Goal: Task Accomplishment & Management: Use online tool/utility

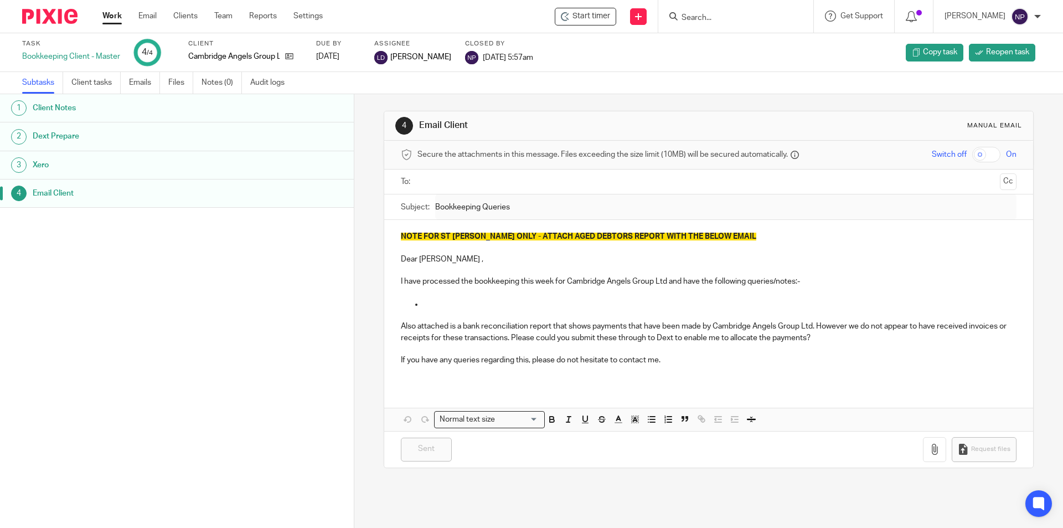
click at [116, 19] on link "Work" at bounding box center [111, 16] width 19 height 11
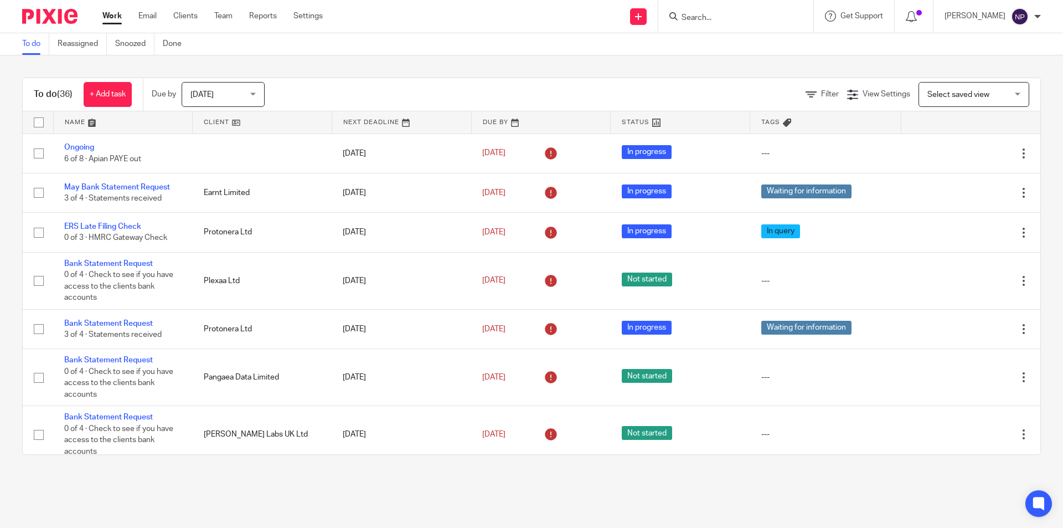
click at [741, 23] on form at bounding box center [740, 16] width 118 height 14
click at [727, 20] on input "Search" at bounding box center [731, 18] width 100 height 10
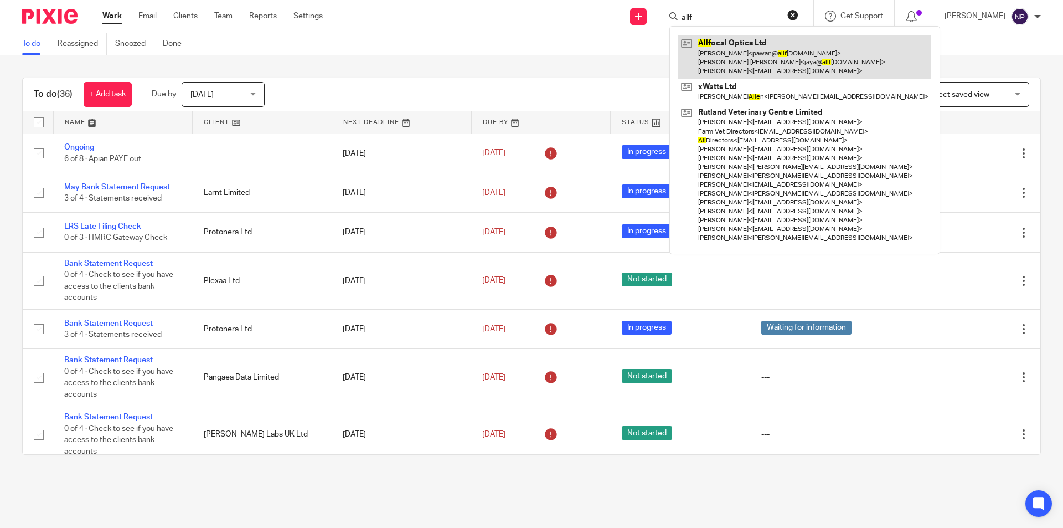
type input "allf"
click at [729, 61] on link at bounding box center [804, 57] width 253 height 44
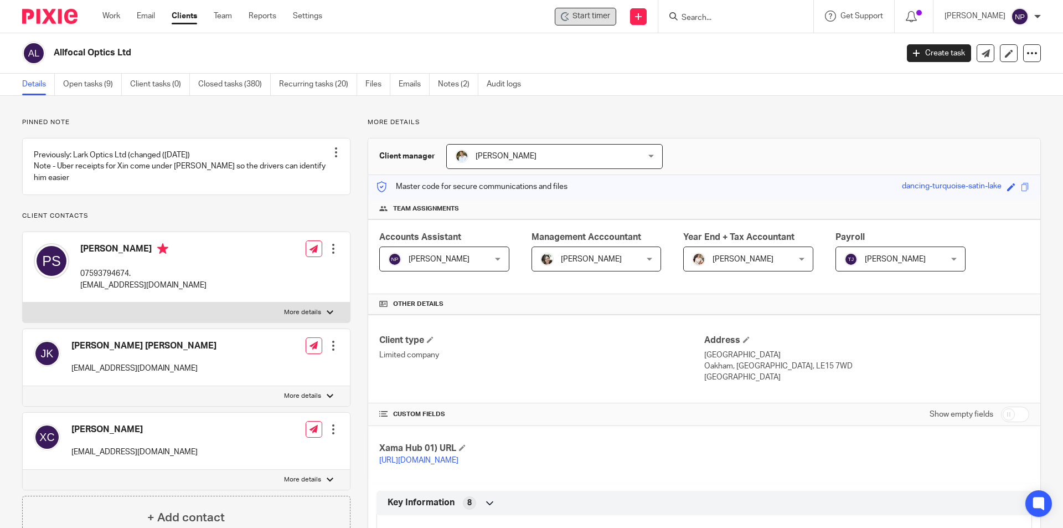
click at [589, 16] on span "Start timer" at bounding box center [592, 17] width 38 height 12
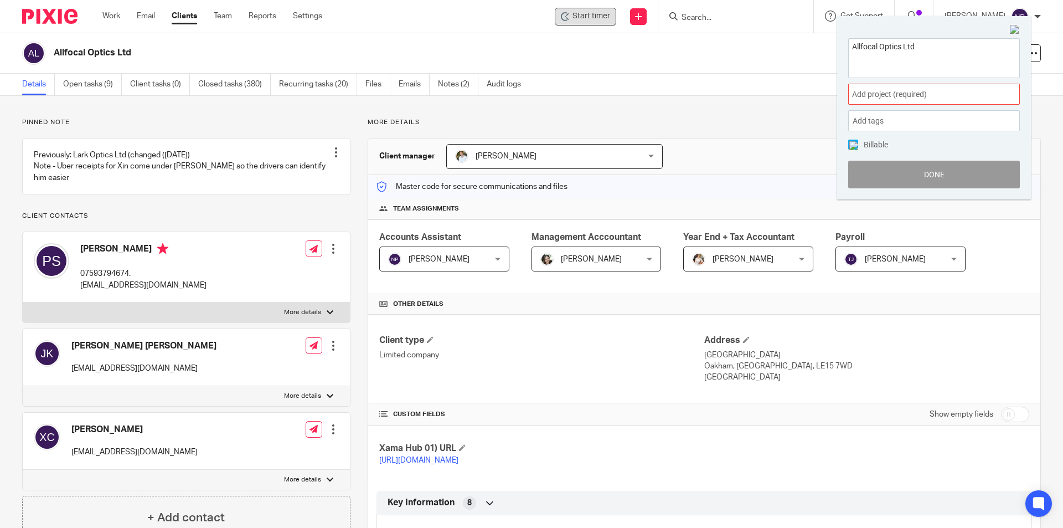
click at [878, 93] on span "Add project (required) :" at bounding box center [922, 95] width 140 height 12
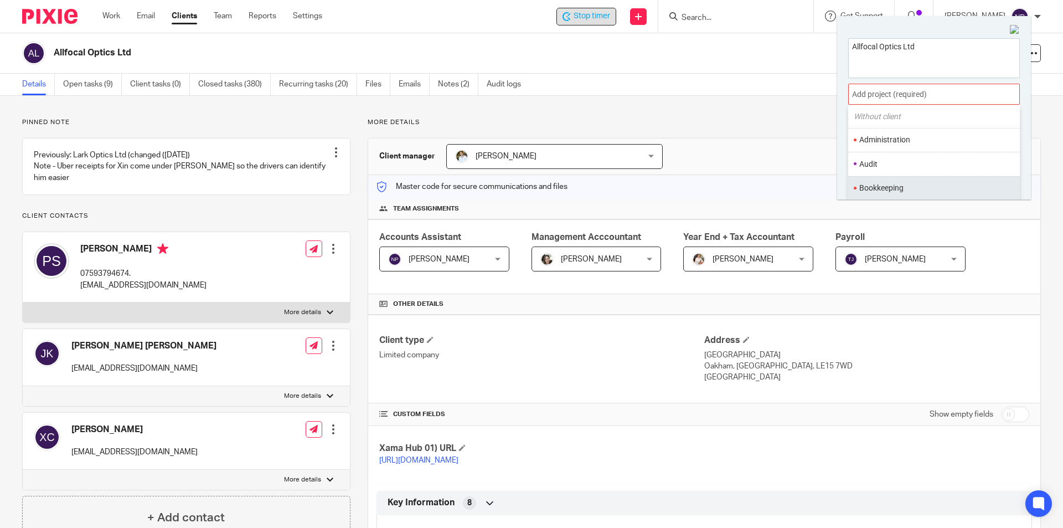
scroll to position [55, 0]
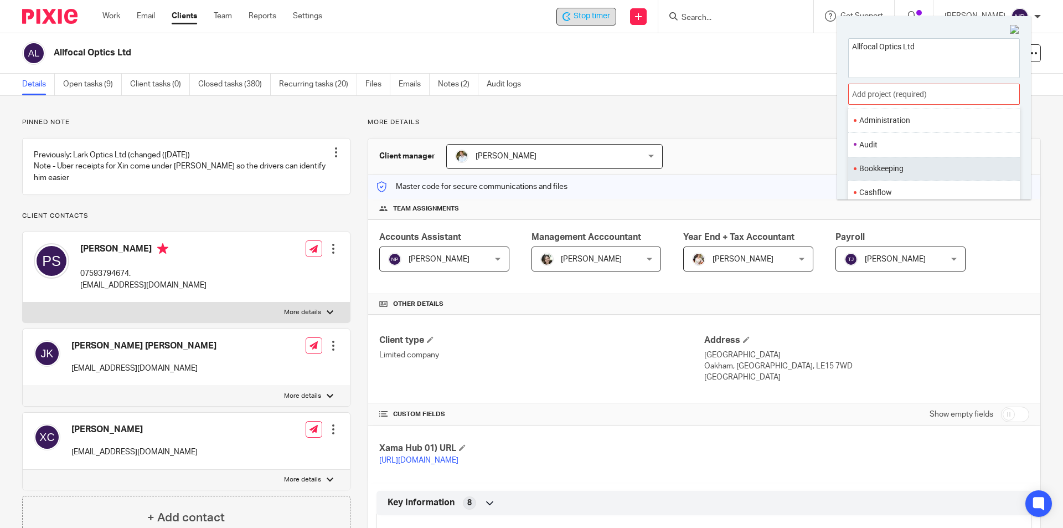
click at [915, 166] on li "Bookkeeping" at bounding box center [931, 169] width 145 height 12
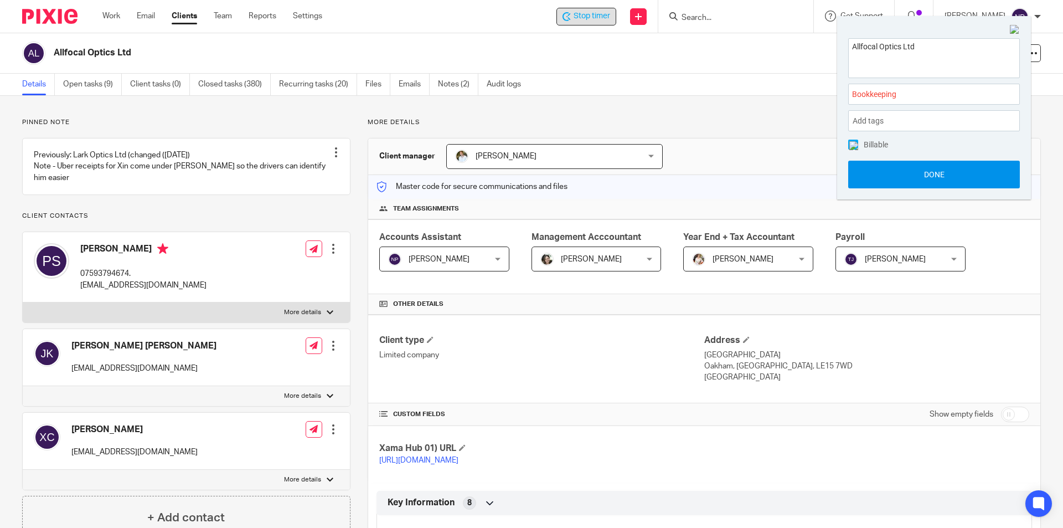
click at [924, 176] on button "Done" at bounding box center [934, 175] width 172 height 28
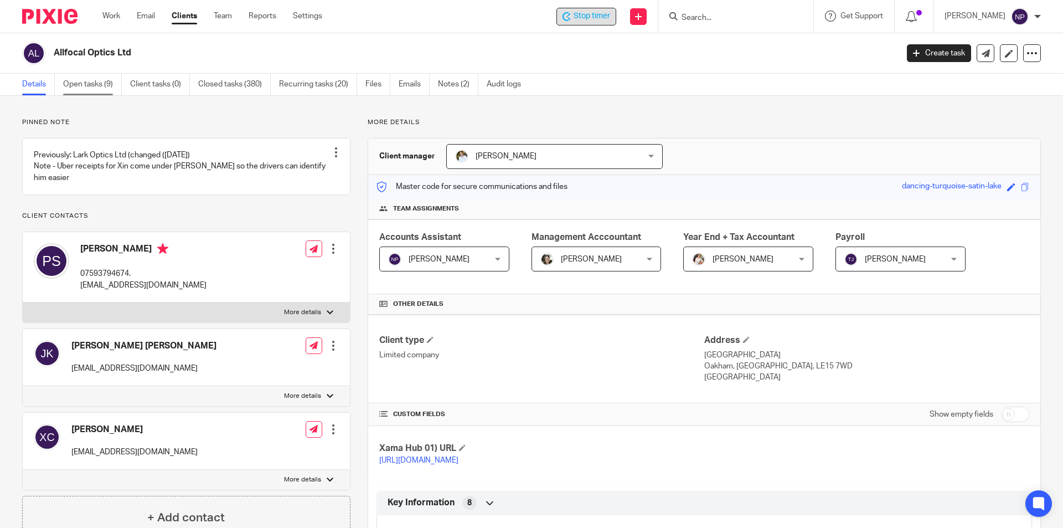
click at [85, 83] on link "Open tasks (9)" at bounding box center [92, 85] width 59 height 22
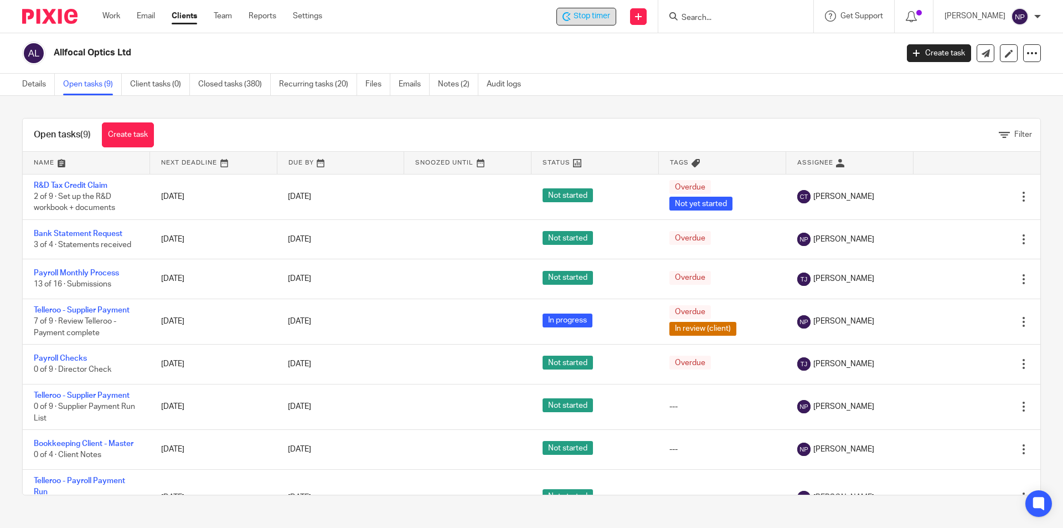
click at [585, 18] on span "Stop timer" at bounding box center [592, 17] width 37 height 12
click at [592, 14] on span "Start timer" at bounding box center [592, 17] width 38 height 12
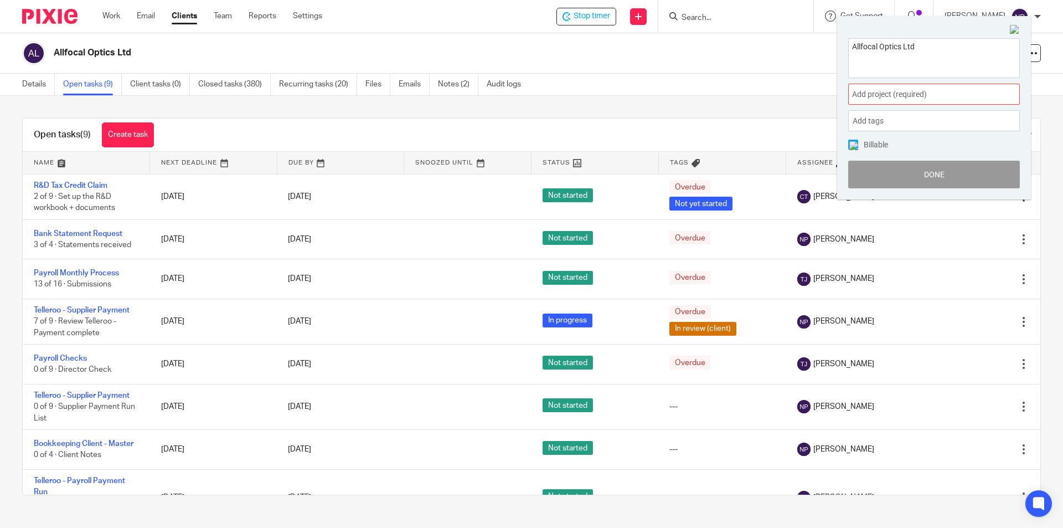
click at [868, 89] on span "Add project (required) :" at bounding box center [922, 95] width 140 height 12
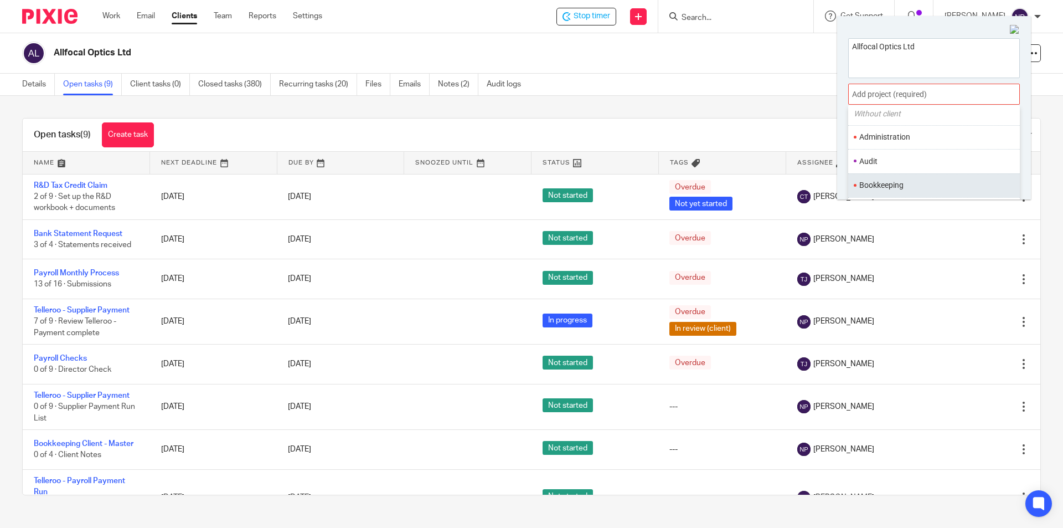
scroll to position [55, 0]
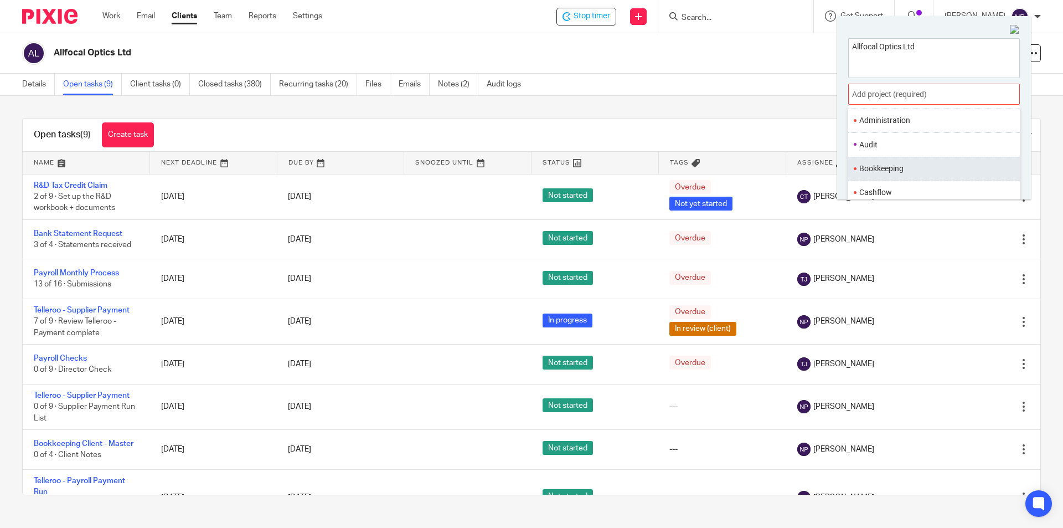
click at [908, 166] on li "Bookkeeping" at bounding box center [931, 169] width 145 height 12
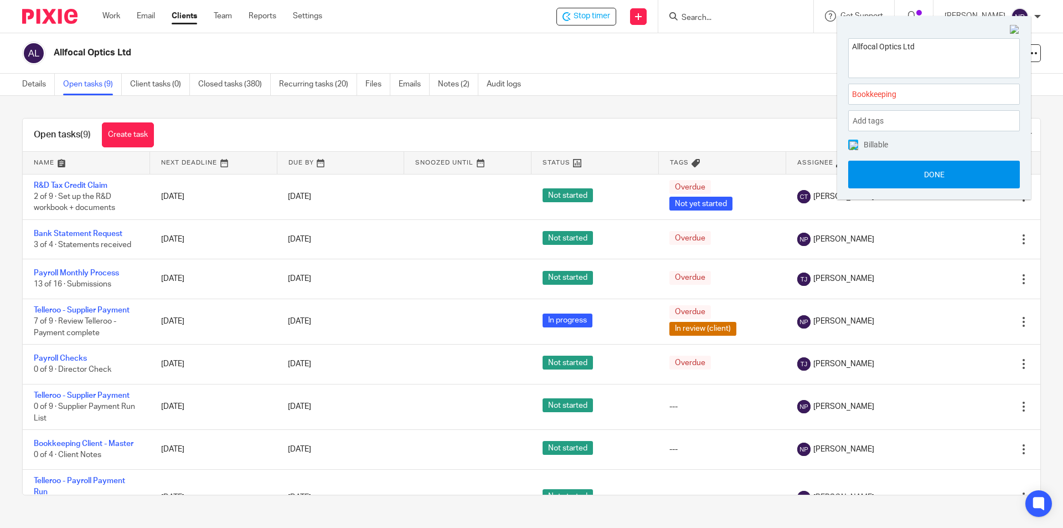
click at [926, 171] on button "Done" at bounding box center [934, 175] width 172 height 28
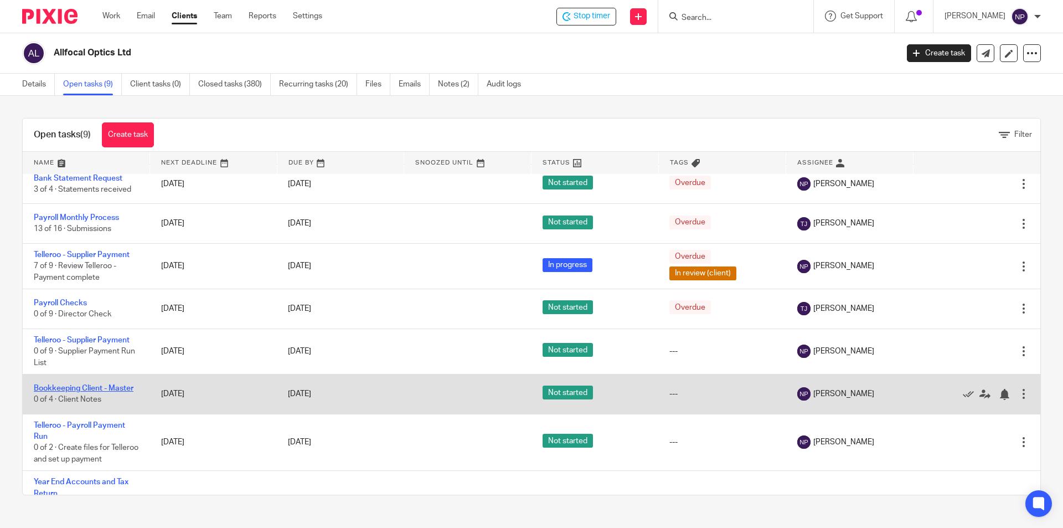
click at [124, 389] on link "Bookkeeping Client - Master" at bounding box center [84, 388] width 100 height 8
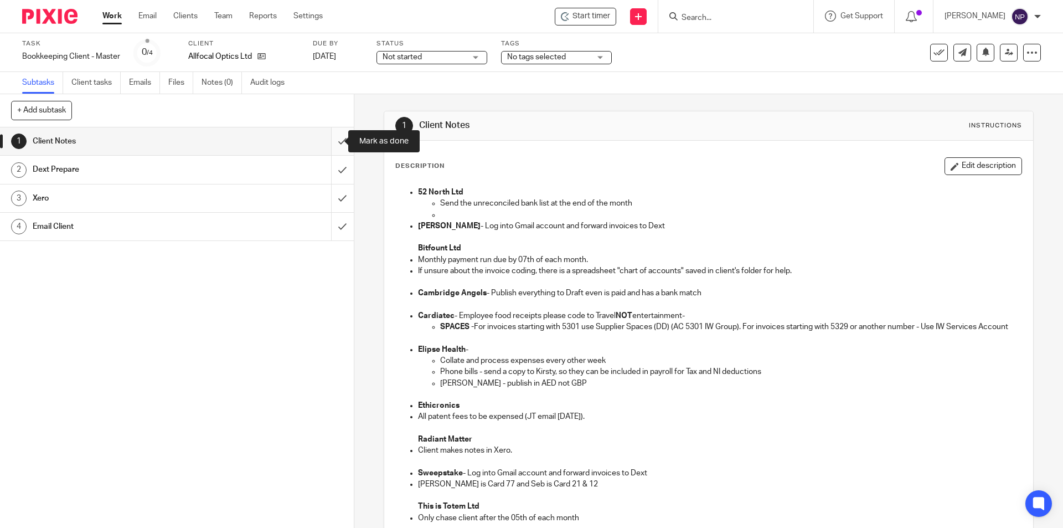
click at [334, 155] on input "submit" at bounding box center [177, 141] width 354 height 28
